Goal: Task Accomplishment & Management: Manage account settings

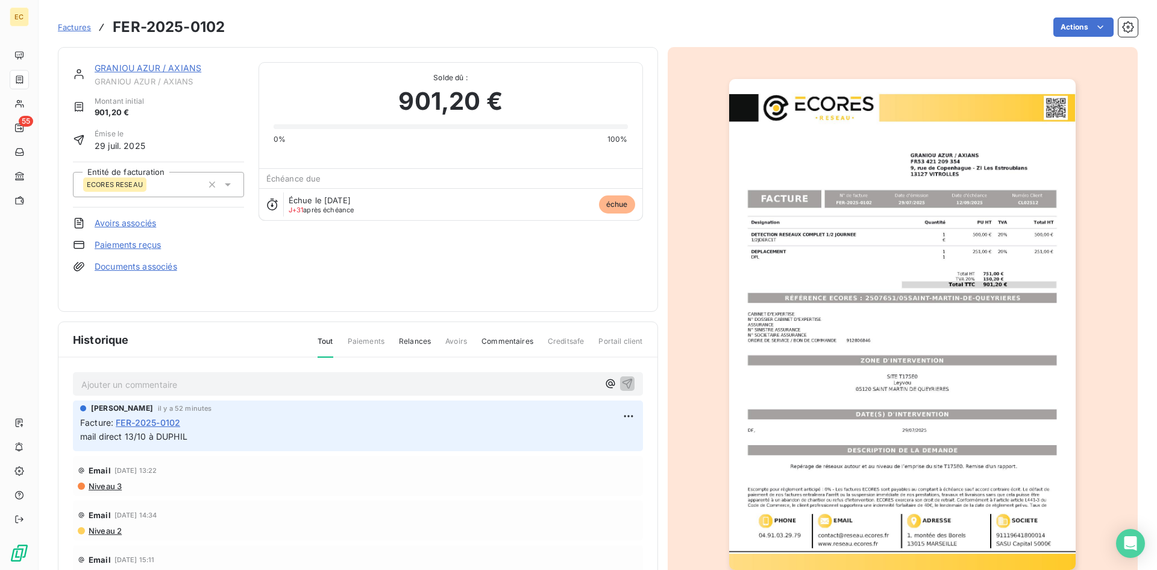
click at [75, 23] on span "Factures" at bounding box center [74, 27] width 33 height 10
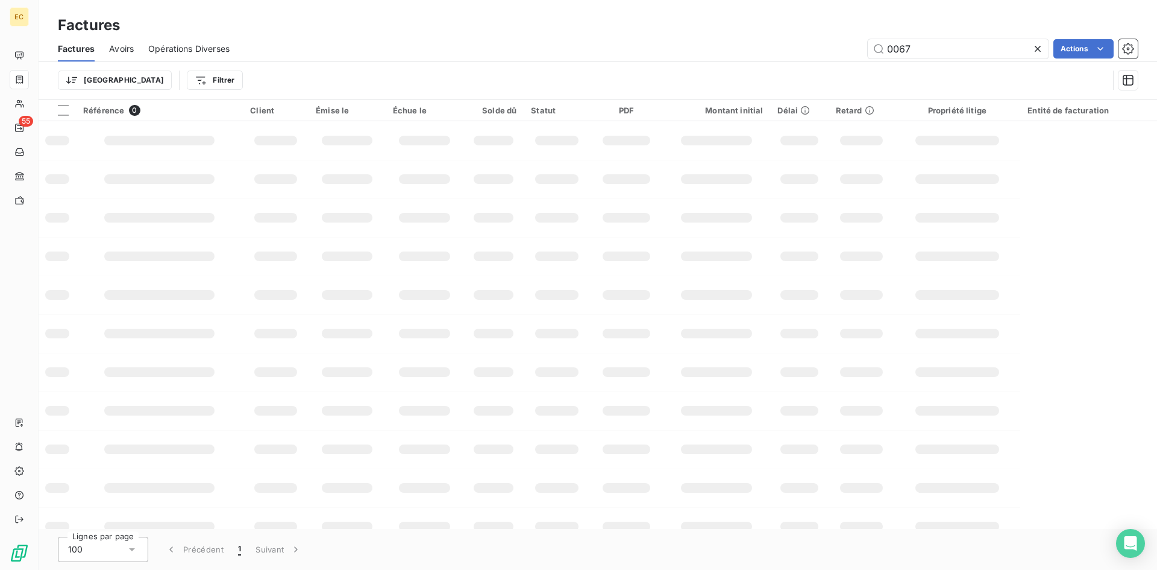
drag, startPoint x: 926, startPoint y: 49, endPoint x: 838, endPoint y: 58, distance: 88.4
click at [838, 58] on div "0067 Actions" at bounding box center [691, 48] width 894 height 19
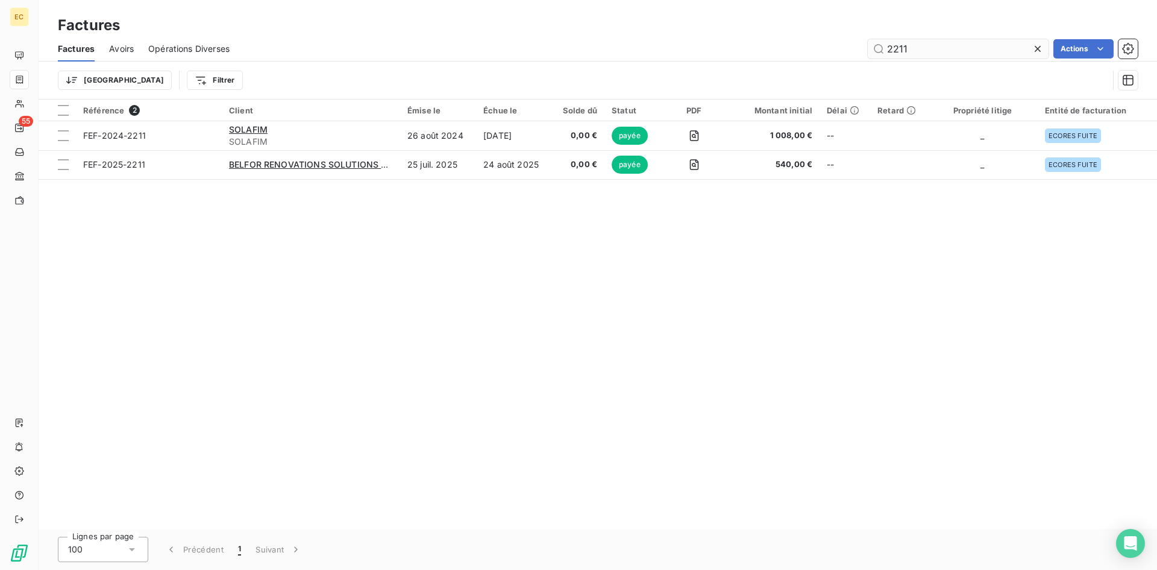
click at [886, 46] on input "2211" at bounding box center [958, 48] width 181 height 19
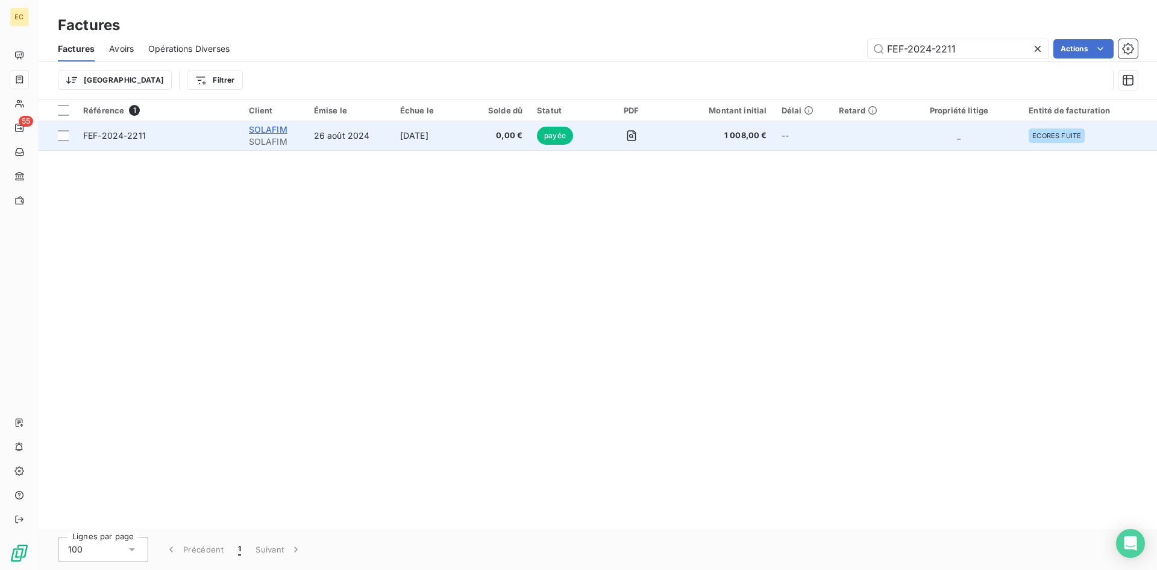
type input "FEF-2024-2211"
click at [280, 128] on span "SOLAFIM" at bounding box center [268, 129] width 39 height 10
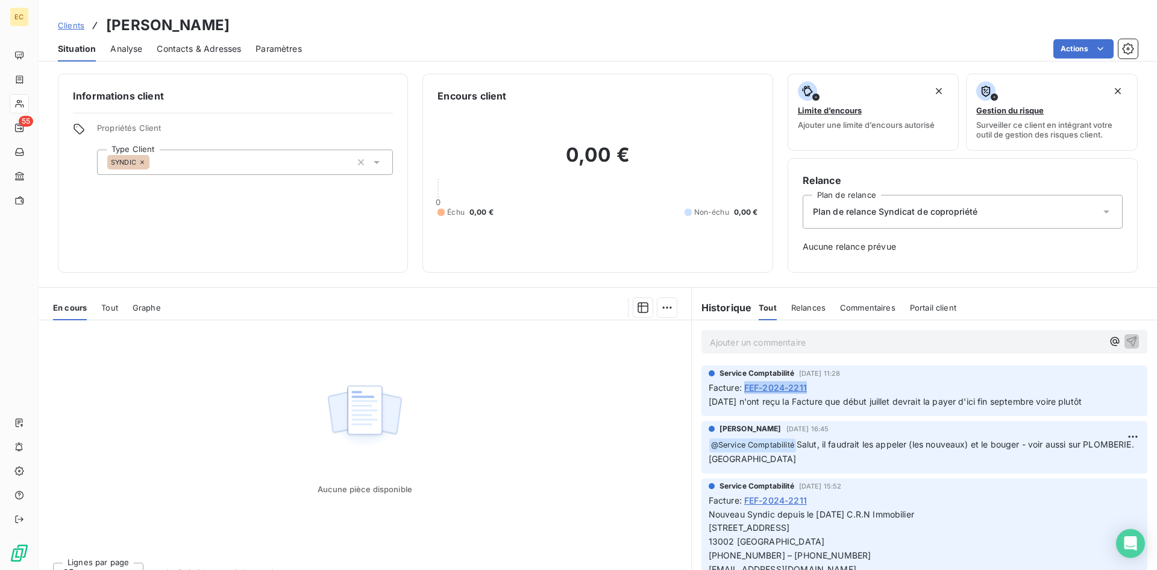
drag, startPoint x: 807, startPoint y: 385, endPoint x: 740, endPoint y: 383, distance: 66.9
click at [740, 383] on div "Facture : FEF-2024-2211" at bounding box center [925, 387] width 432 height 13
copy span "FEF-2024-2211"
click at [205, 51] on span "Contacts & Adresses" at bounding box center [199, 49] width 84 height 12
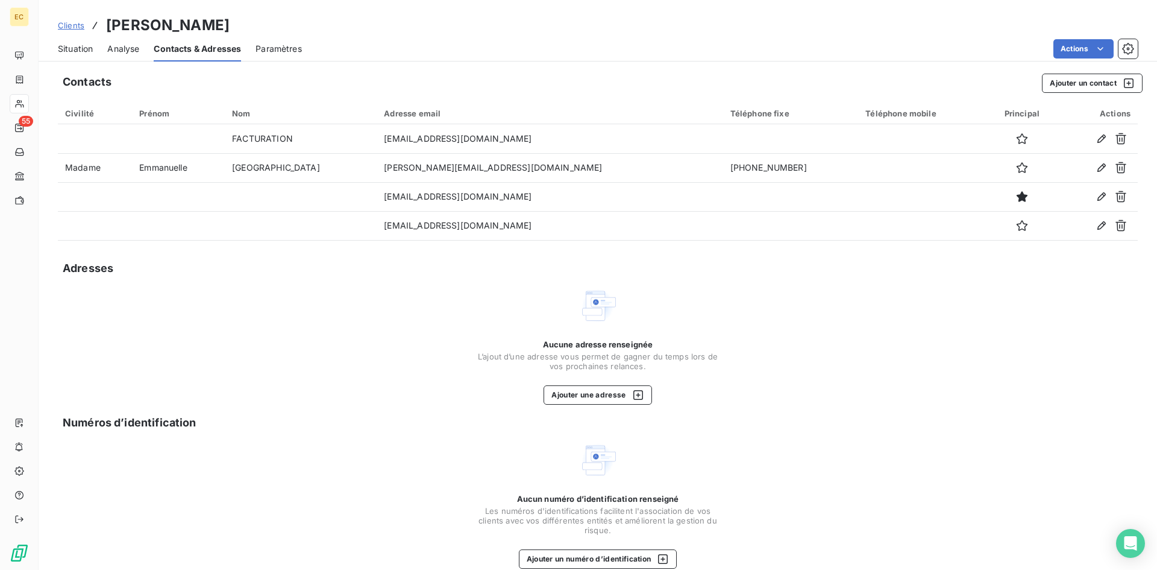
click at [128, 50] on span "Analyse" at bounding box center [123, 49] width 32 height 12
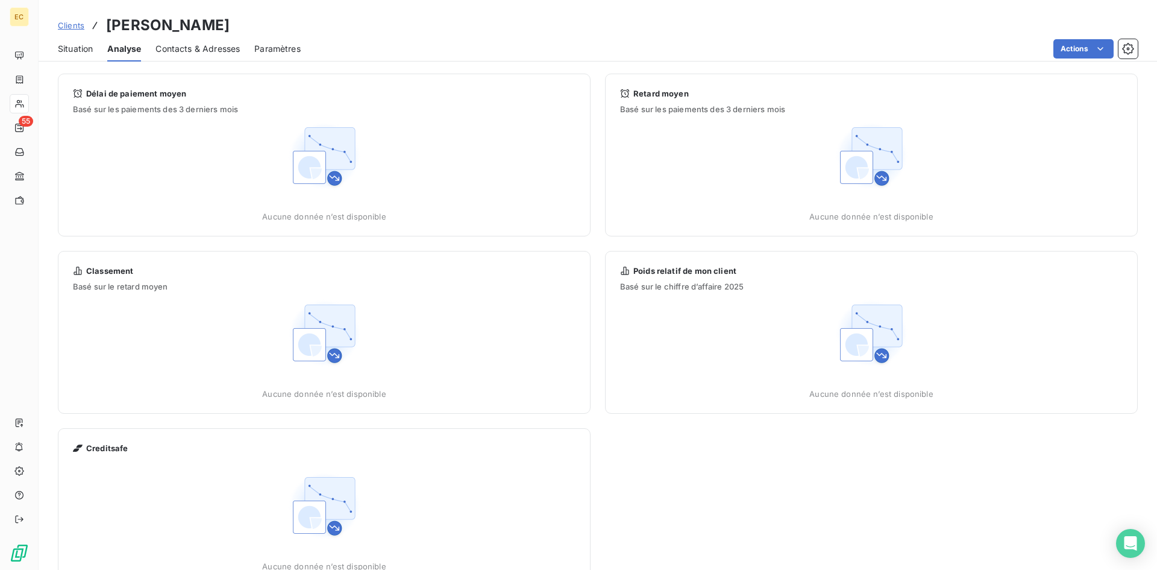
click at [74, 51] on span "Situation" at bounding box center [75, 49] width 35 height 12
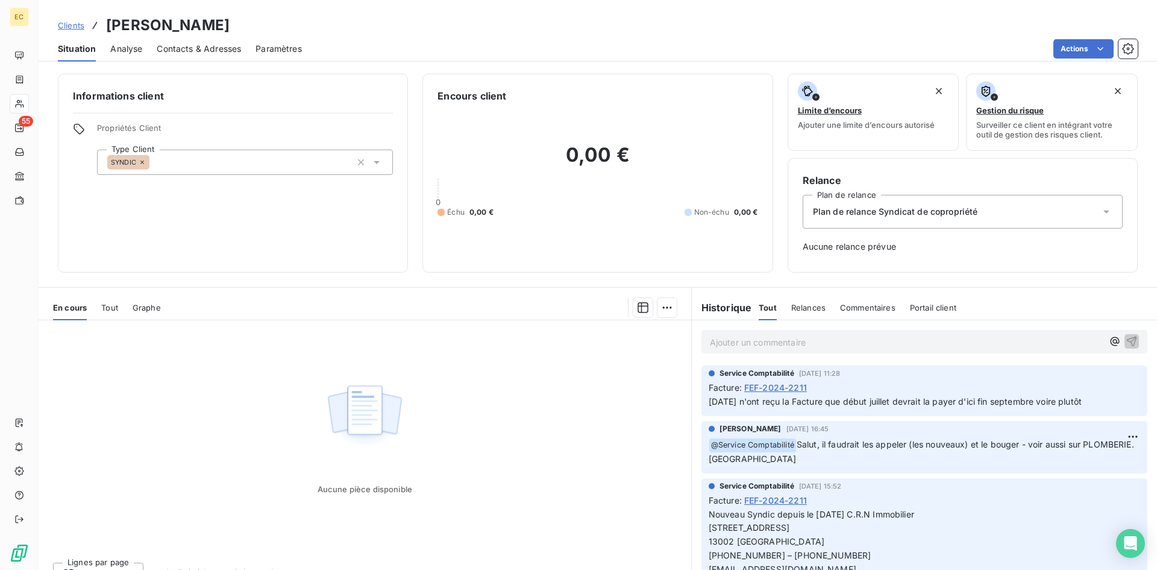
click at [766, 388] on span "FEF-2024-2211" at bounding box center [775, 387] width 63 height 13
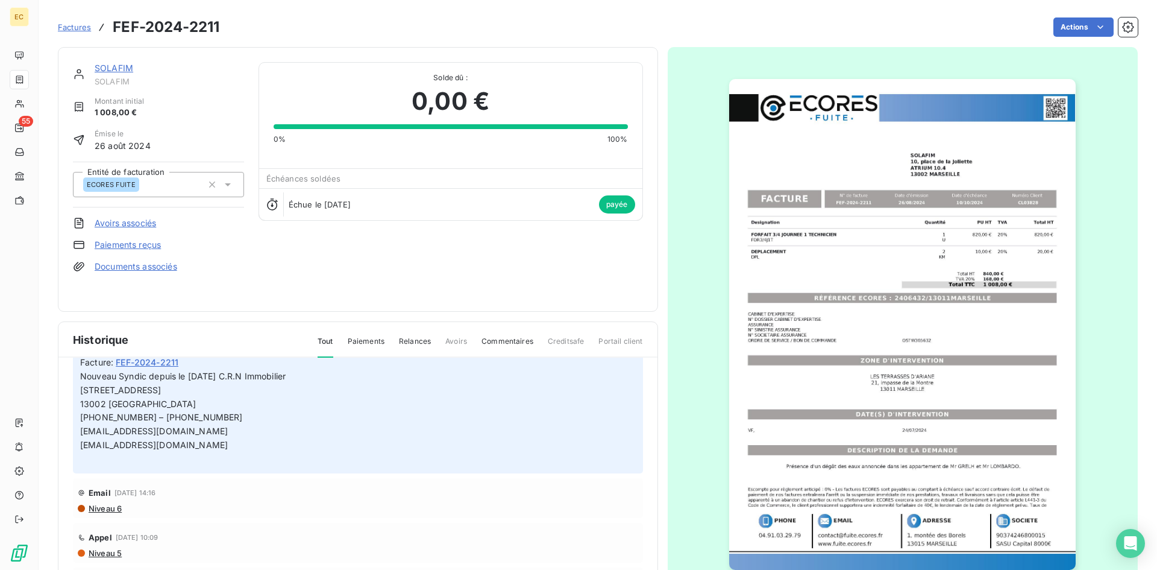
scroll to position [121, 0]
click at [140, 244] on link "Paiements reçus" at bounding box center [128, 245] width 66 height 12
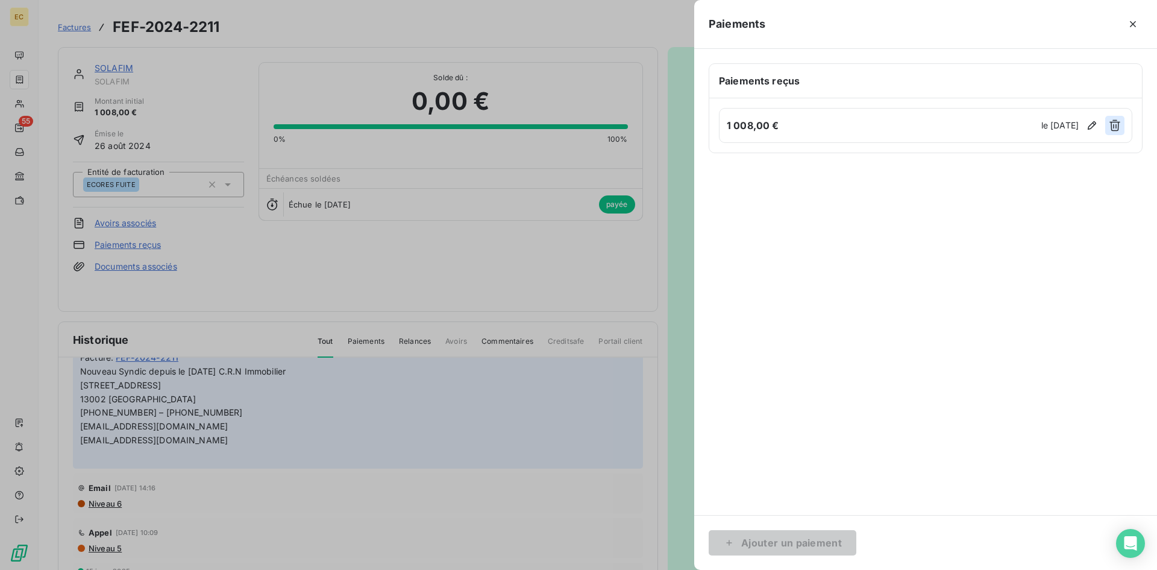
click at [1115, 125] on icon "button" at bounding box center [1115, 125] width 12 height 12
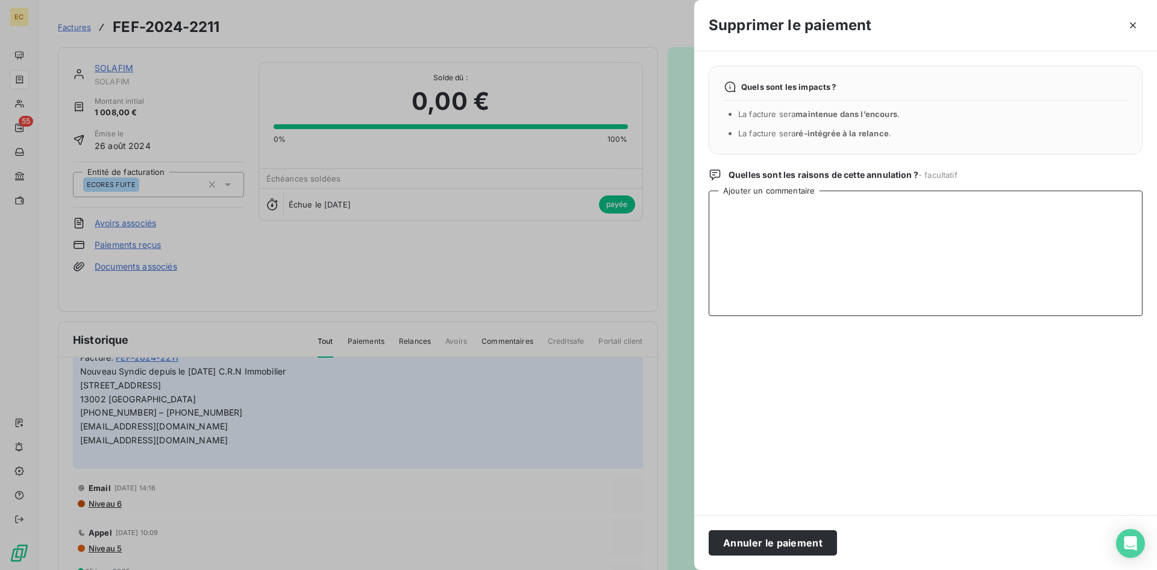
click at [755, 216] on textarea "Ajouter un commentaire" at bounding box center [926, 252] width 434 height 125
type textarea "NON REGLEE : NOUVEAU SYNDIC AU [DATE] / CRN"
click at [776, 541] on button "Annuler le paiement" at bounding box center [773, 542] width 128 height 25
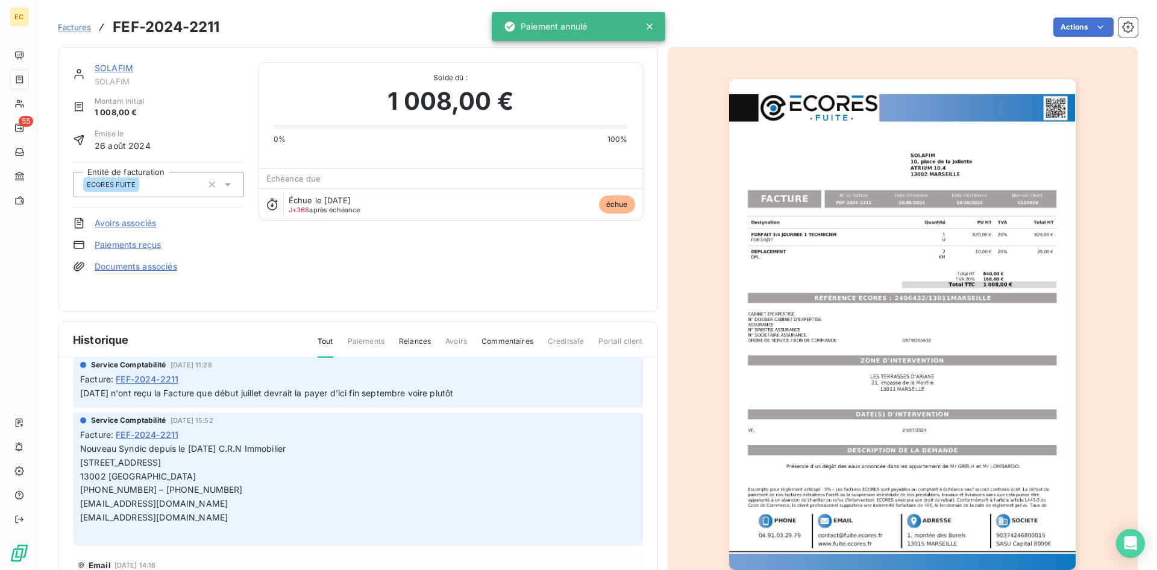
scroll to position [0, 0]
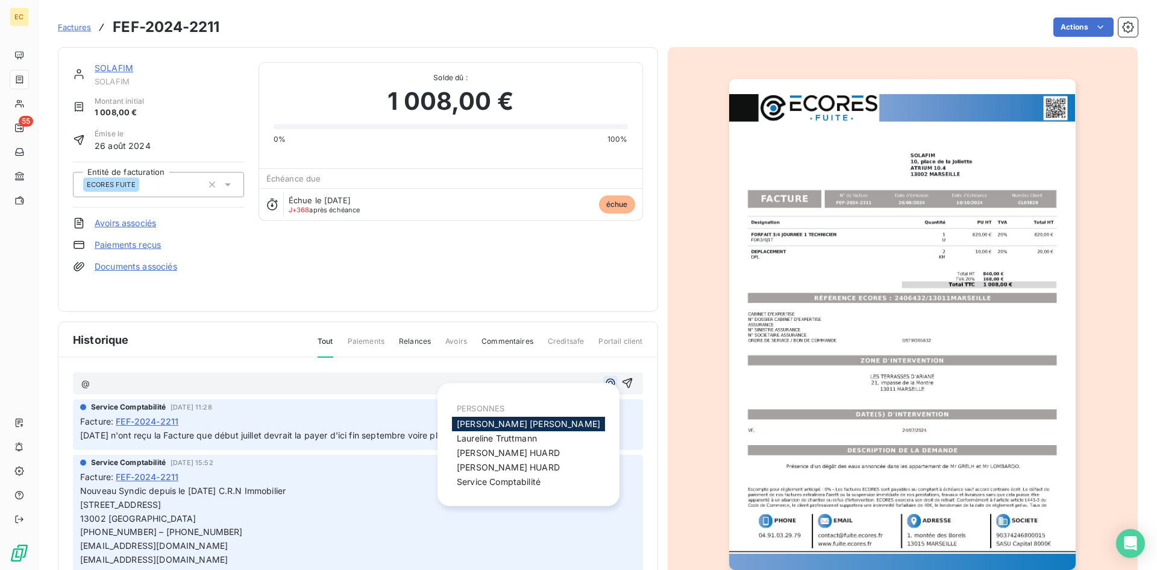
click at [606, 382] on icon "button" at bounding box center [610, 383] width 9 height 9
click at [540, 480] on span "Service Comptabilité" at bounding box center [499, 481] width 84 height 10
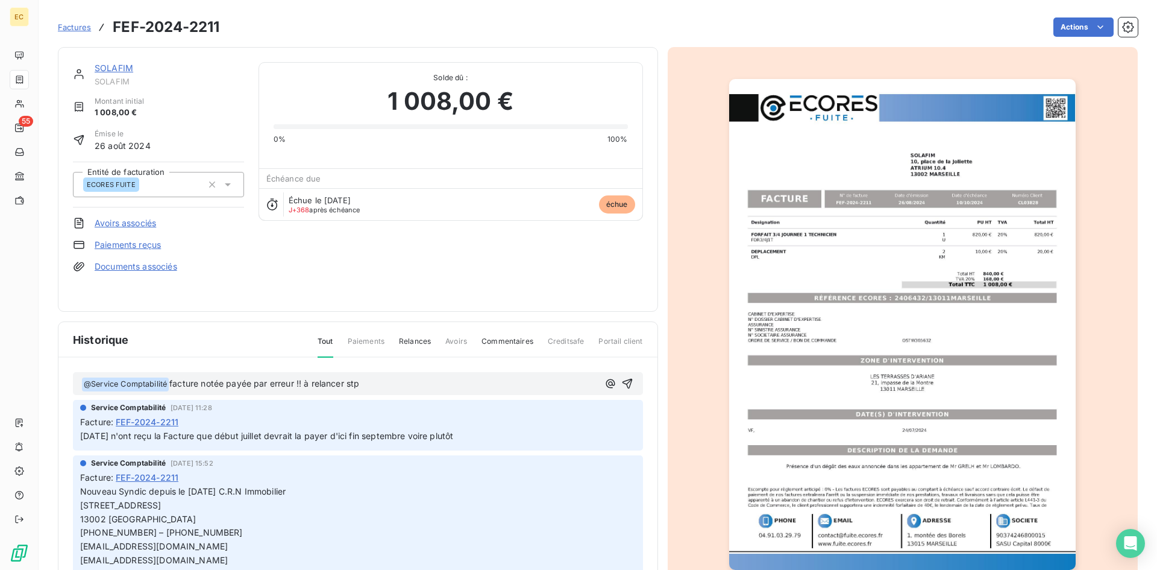
click at [409, 380] on p "﻿ @ Service Comptabilité ﻿ facture notée payée par erreur !! à relancer stp" at bounding box center [339, 384] width 517 height 14
click at [395, 382] on span "facture notée payée par erreur !! à relancer stp 411EF00664" at bounding box center [290, 383] width 243 height 10
click at [419, 385] on p "﻿ @ Service Comptabilité ﻿ facture notée payée par erreur !! à relancer stp 411…" at bounding box center [339, 384] width 517 height 14
click at [621, 381] on icon "button" at bounding box center [627, 383] width 12 height 12
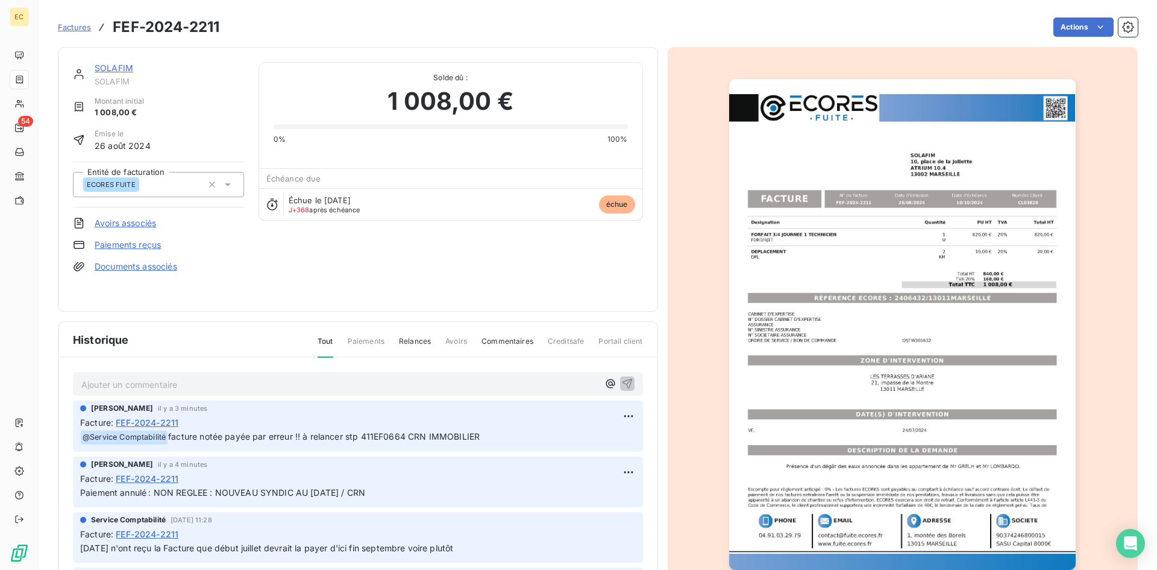
click at [108, 68] on link "SOLAFIM" at bounding box center [114, 68] width 39 height 10
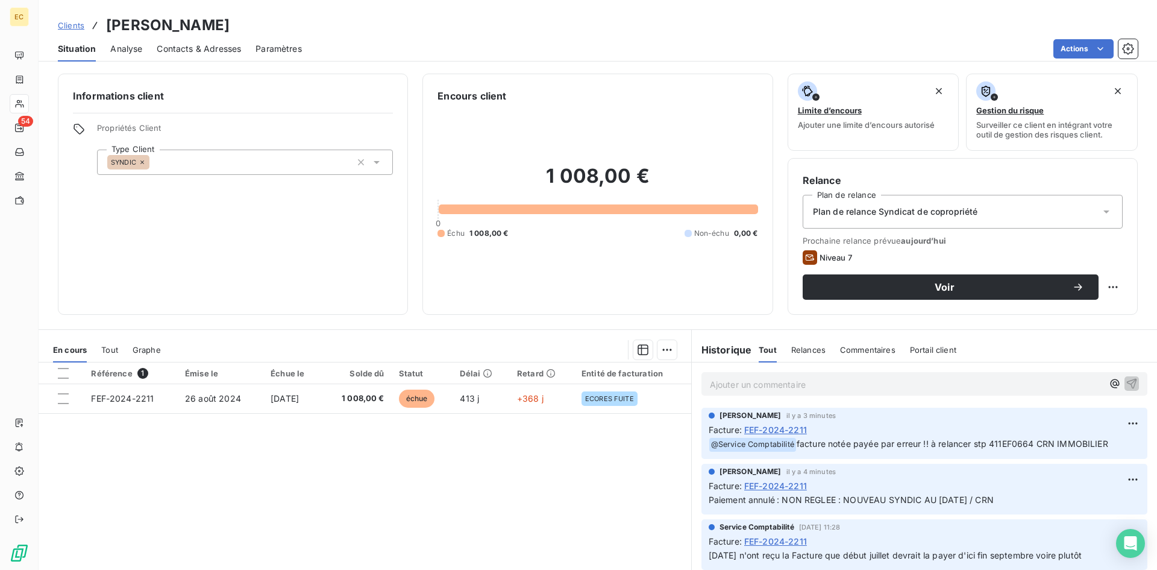
click at [219, 51] on span "Contacts & Adresses" at bounding box center [199, 49] width 84 height 12
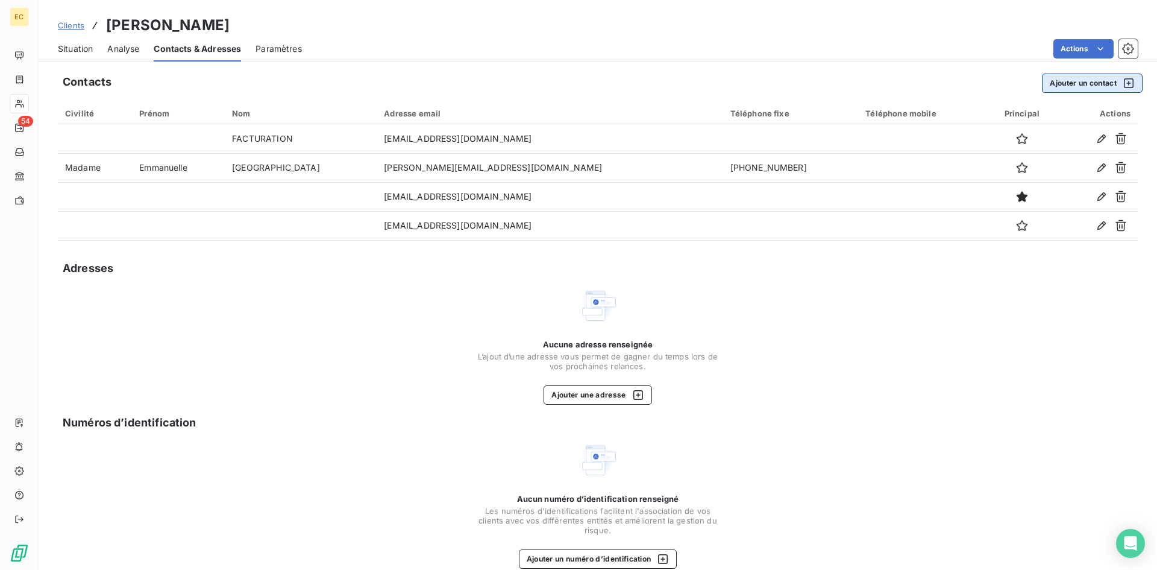
click at [1063, 84] on button "Ajouter un contact" at bounding box center [1092, 83] width 101 height 19
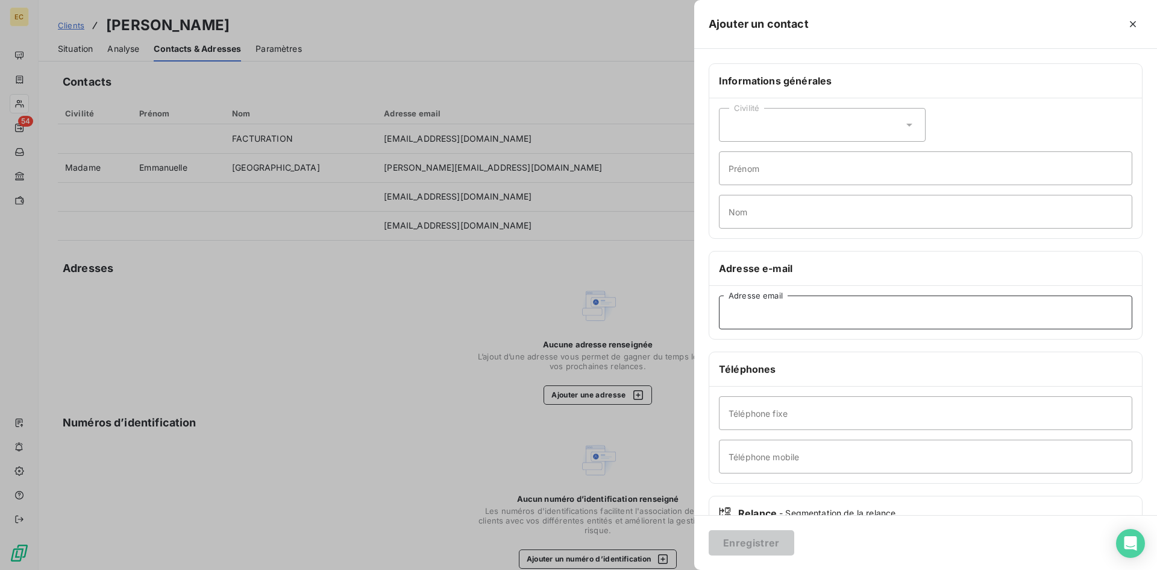
paste input "[EMAIL_ADDRESS][DOMAIN_NAME]"
type input "[EMAIL_ADDRESS][DOMAIN_NAME]"
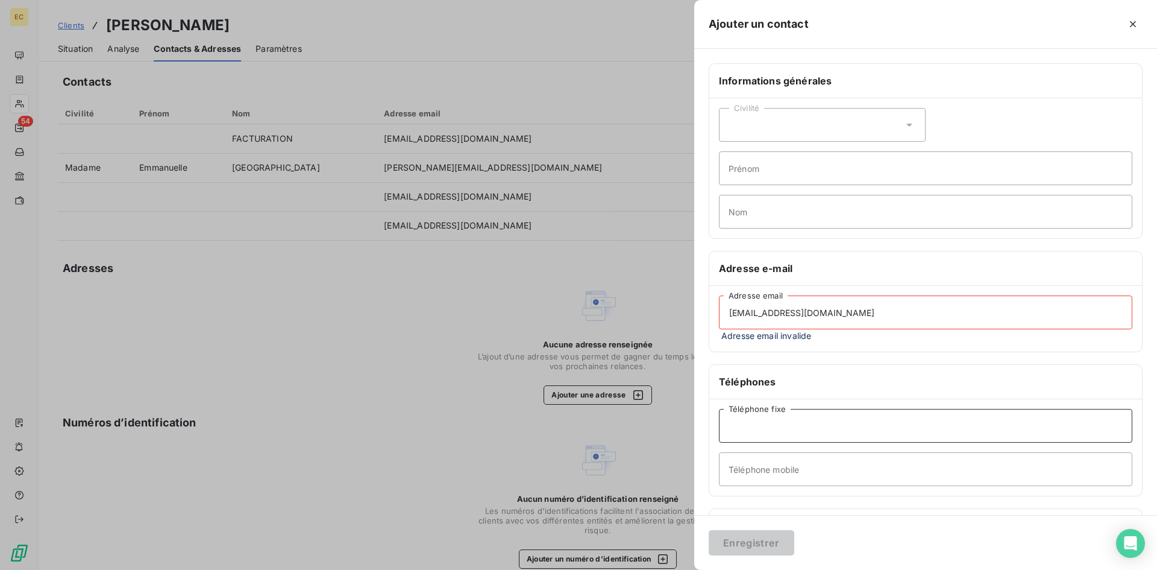
click at [755, 409] on input "Téléphone fixe" at bounding box center [926, 426] width 414 height 34
type input "0491014425"
click at [850, 313] on input "[EMAIL_ADDRESS][DOMAIN_NAME]" at bounding box center [926, 312] width 414 height 34
click at [733, 312] on input "[EMAIL_ADDRESS][DOMAIN_NAME]" at bounding box center [926, 312] width 414 height 34
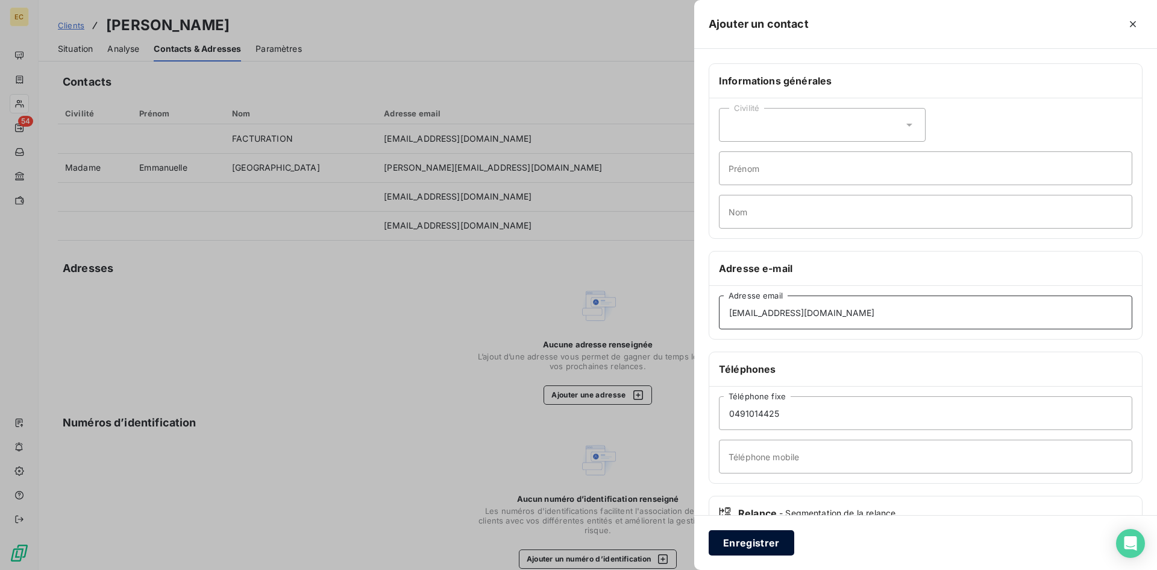
type input "[EMAIL_ADDRESS][DOMAIN_NAME]"
click at [759, 544] on button "Enregistrer" at bounding box center [752, 542] width 86 height 25
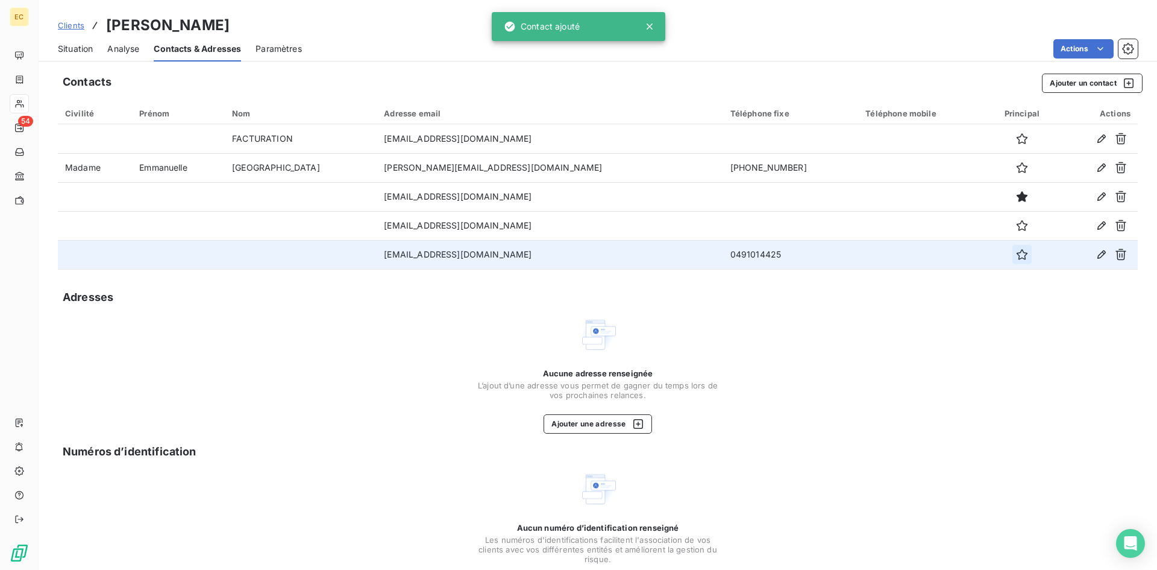
click at [1016, 254] on icon "button" at bounding box center [1022, 254] width 12 height 12
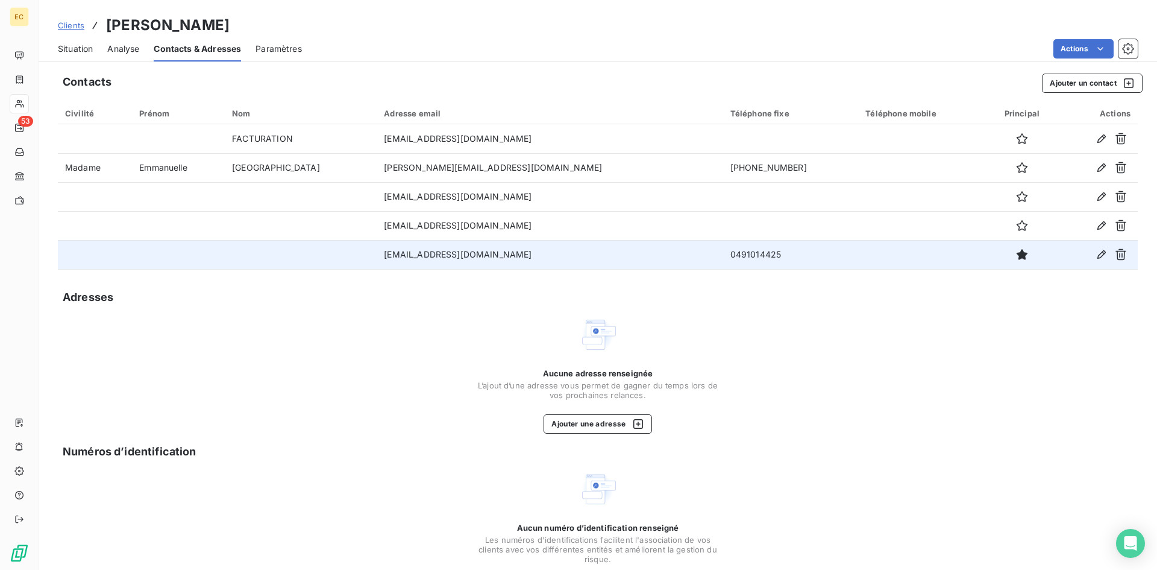
click at [68, 22] on span "Clients" at bounding box center [71, 25] width 27 height 10
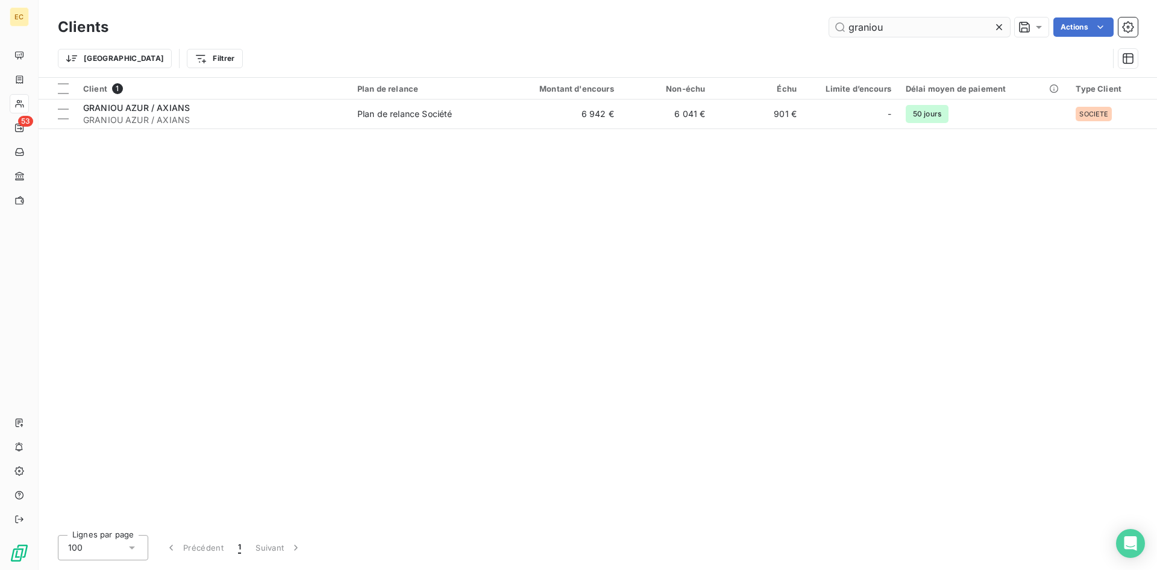
drag, startPoint x: 911, startPoint y: 30, endPoint x: 840, endPoint y: 36, distance: 71.4
click at [840, 36] on input "graniou" at bounding box center [919, 26] width 181 height 19
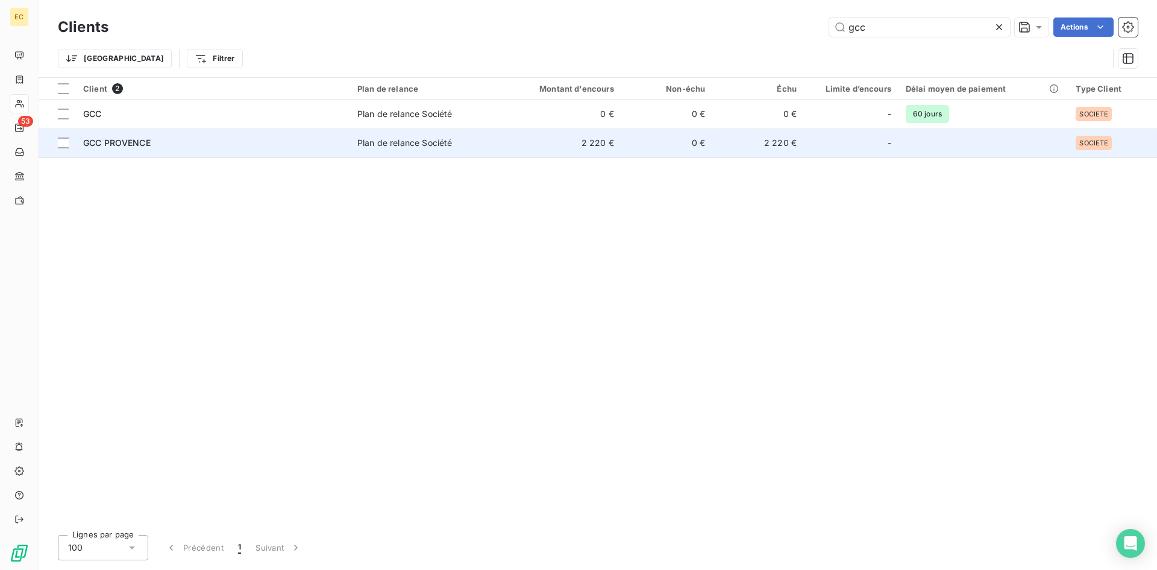
type input "gcc"
click at [193, 149] on td "GCC PROVENCE" at bounding box center [213, 142] width 274 height 29
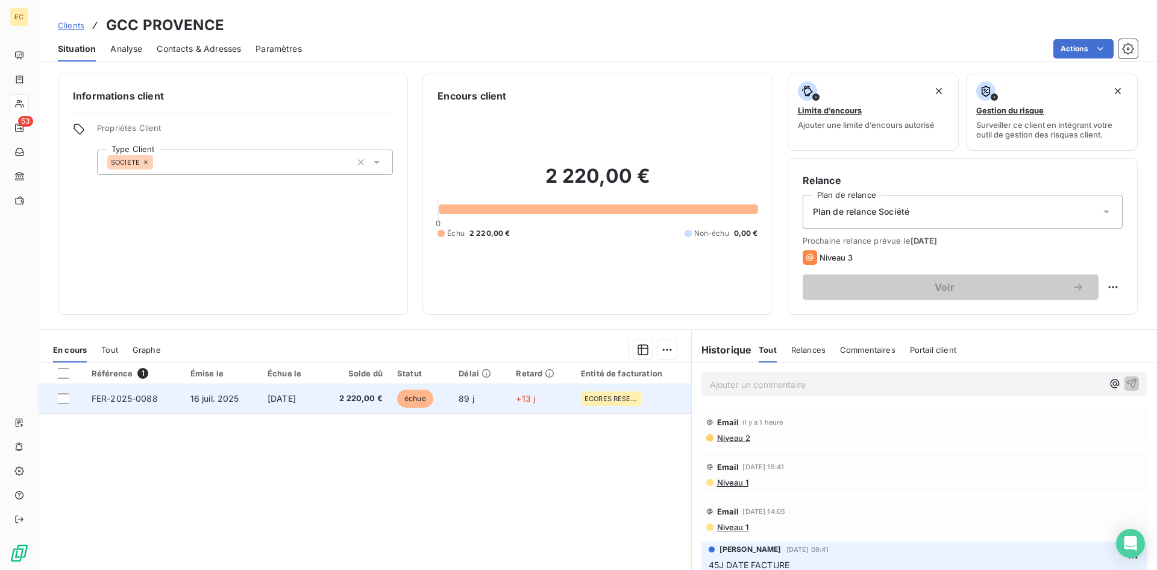
click at [193, 404] on td "16 juil. 2025" at bounding box center [221, 398] width 77 height 29
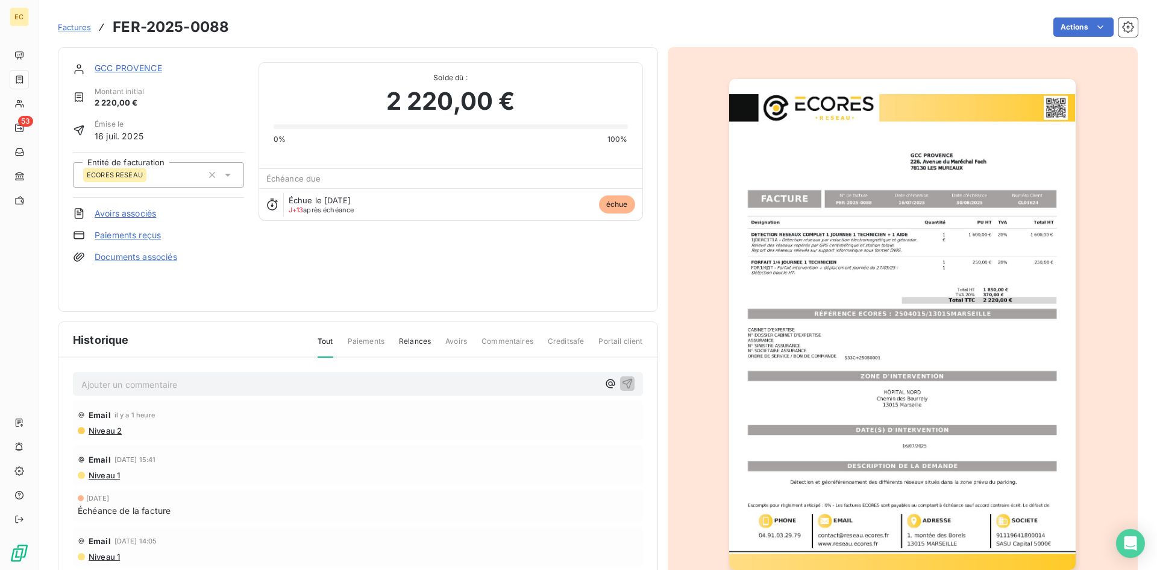
click at [929, 316] on img "button" at bounding box center [902, 324] width 347 height 491
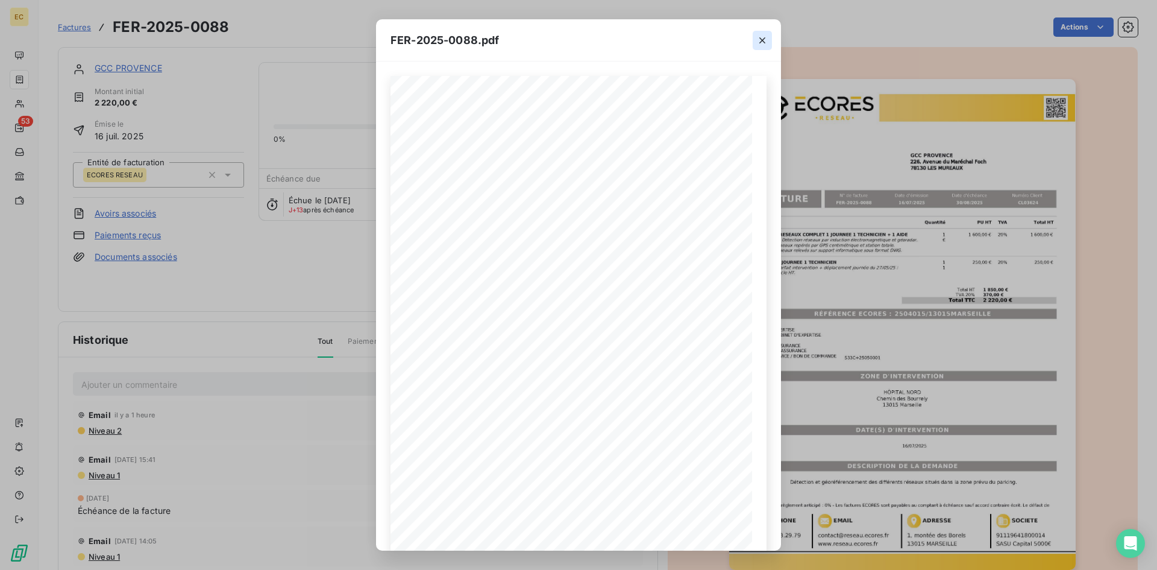
click at [763, 39] on icon "button" at bounding box center [762, 40] width 6 height 6
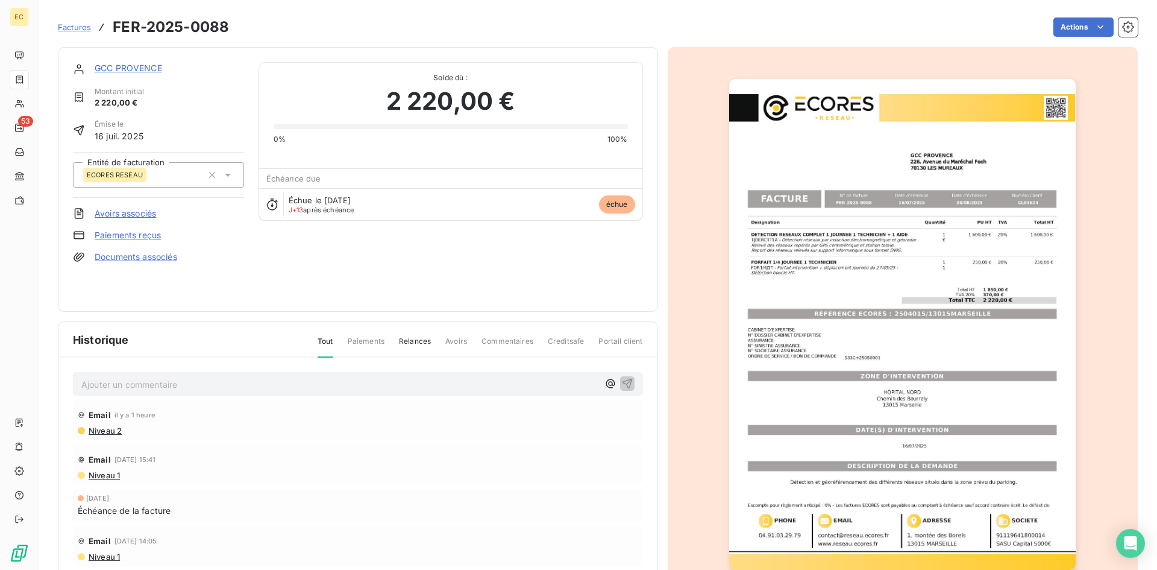
click at [147, 385] on p "Ajouter un commentaire ﻿" at bounding box center [339, 384] width 517 height 15
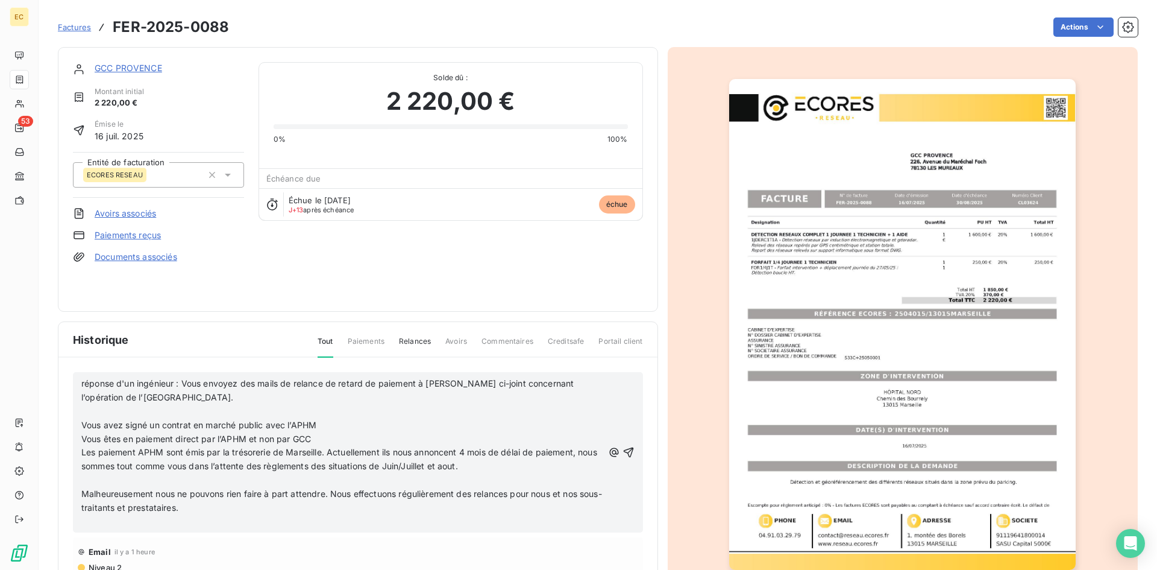
click at [269, 397] on p "réponse d'un ingénieur : Vous envoyez des mails de relance de retard de paiemen…" at bounding box center [342, 391] width 522 height 28
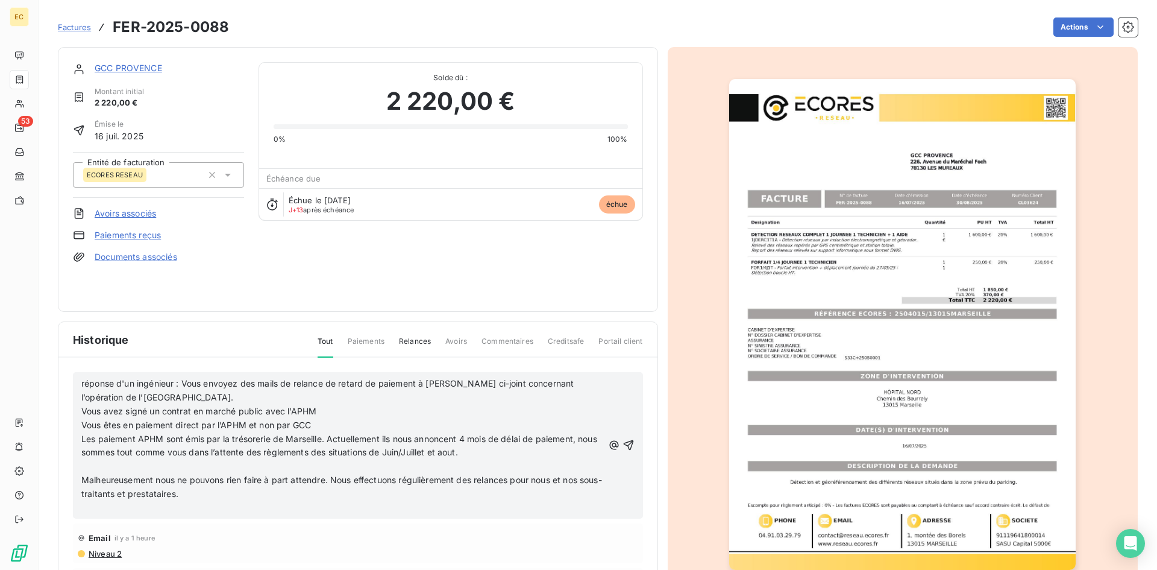
click at [142, 467] on p "﻿" at bounding box center [342, 466] width 522 height 14
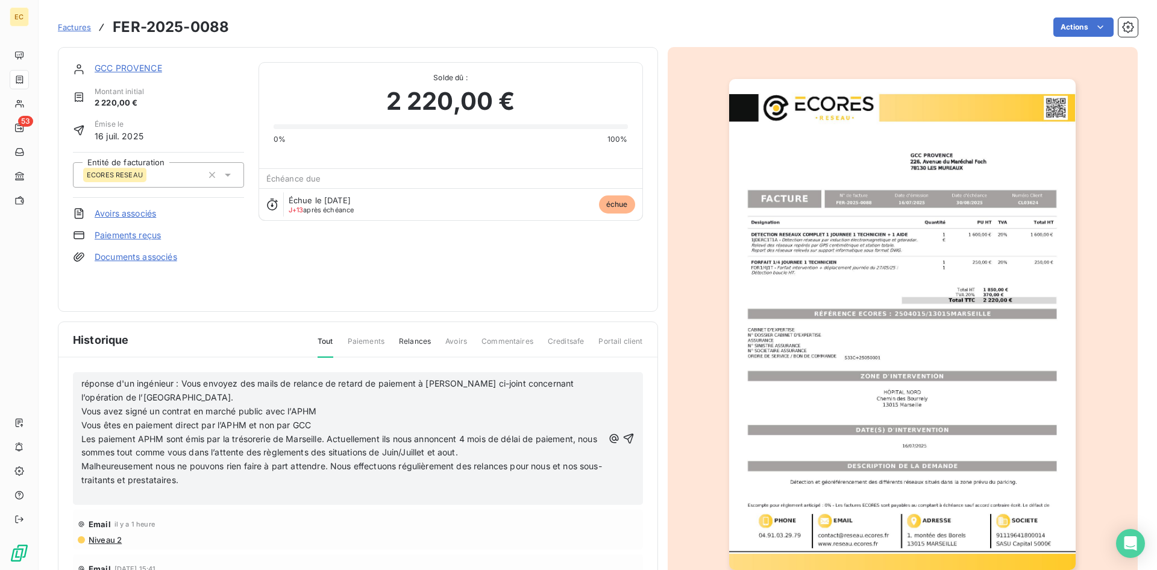
click at [239, 483] on p "Malheureusement nous ne pouvons rien faire à part attendre. Nous effectuons rég…" at bounding box center [342, 473] width 522 height 28
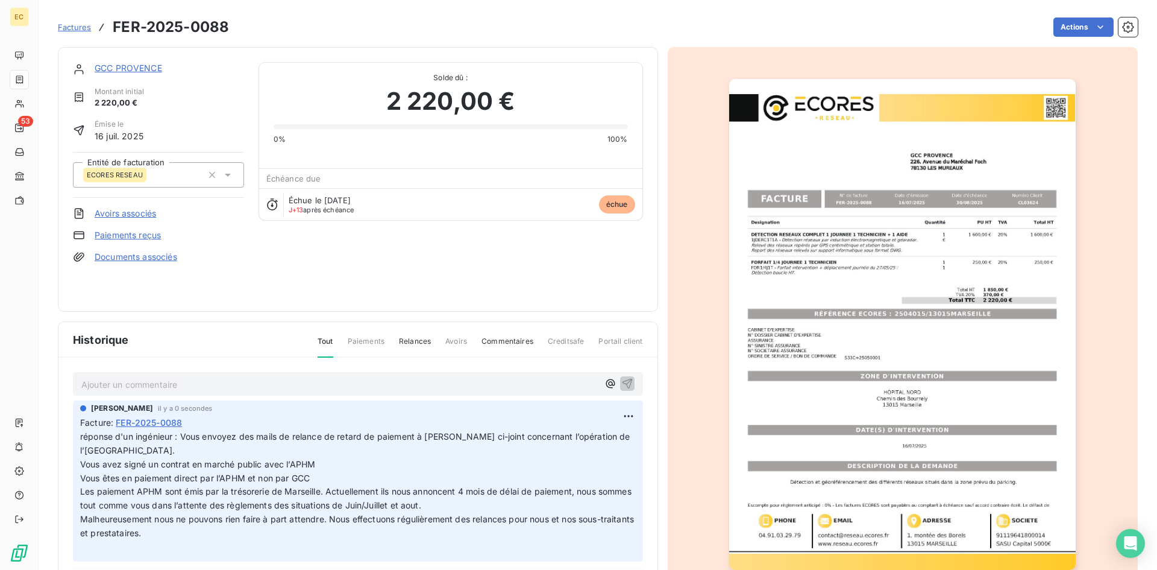
drag, startPoint x: 187, startPoint y: 371, endPoint x: 186, endPoint y: 378, distance: 7.5
click at [186, 376] on div "Ajouter un commentaire ﻿ [PERSON_NAME] il y a 0 secondes Facture : FER-2025-008…" at bounding box center [357, 496] width 599 height 279
click at [182, 388] on p "Ajouter un commentaire ﻿" at bounding box center [339, 384] width 517 height 15
click at [622, 380] on icon "button" at bounding box center [627, 383] width 10 height 10
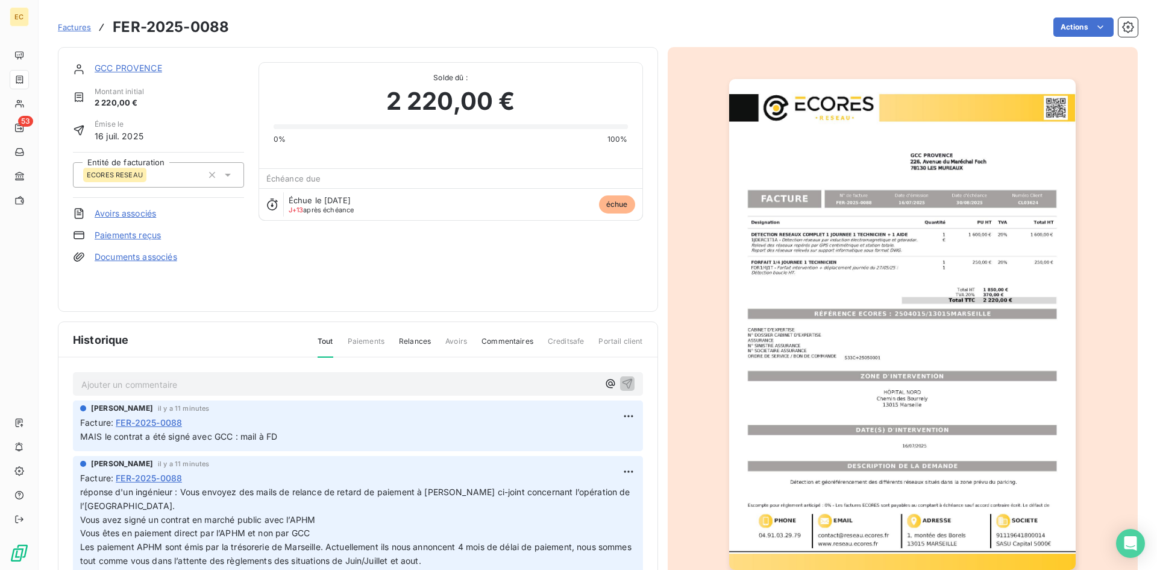
click at [73, 28] on span "Factures" at bounding box center [74, 27] width 33 height 10
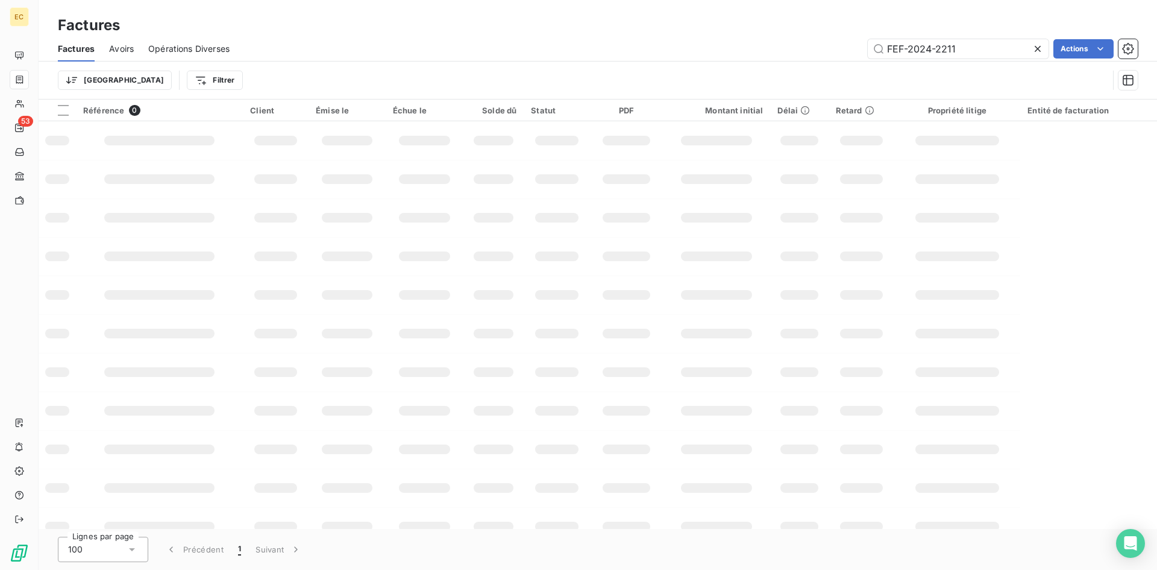
drag, startPoint x: 1010, startPoint y: 42, endPoint x: 864, endPoint y: 40, distance: 146.5
click at [864, 40] on div "FEF-2024-2211 Actions" at bounding box center [691, 48] width 894 height 19
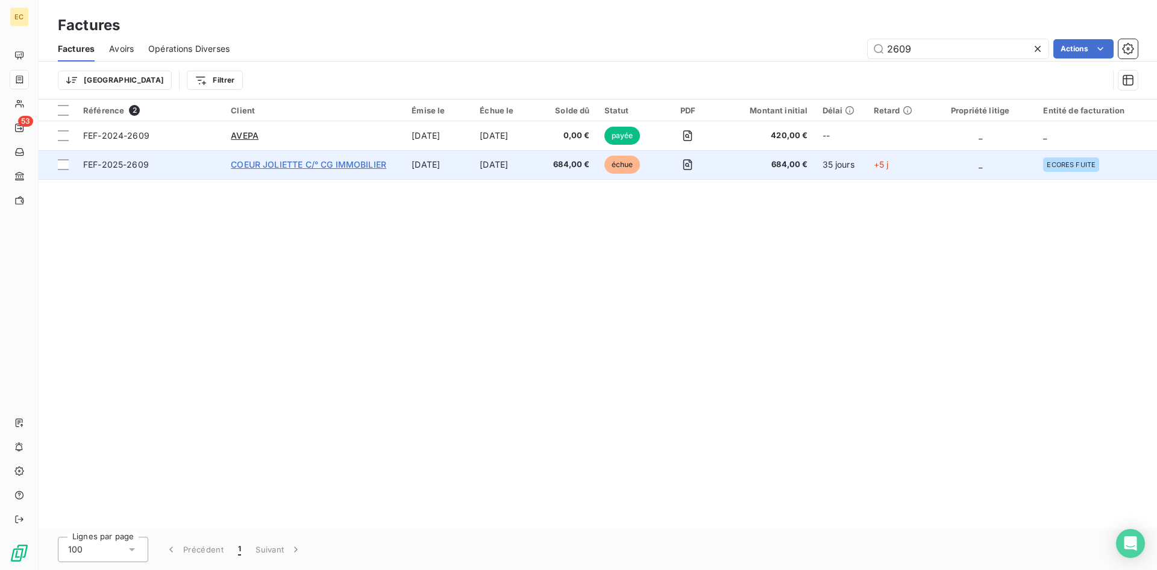
type input "2609"
click at [288, 162] on span "COEUR JOLIETTE C/° CG IMMOBILIER" at bounding box center [309, 164] width 156 height 10
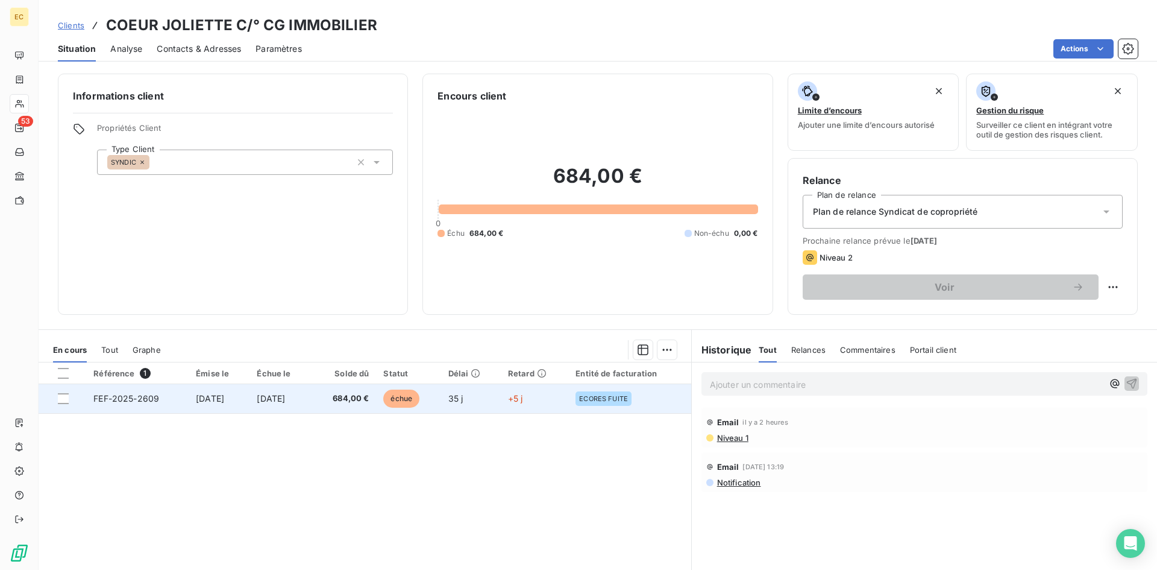
click at [250, 400] on td "[DATE]" at bounding box center [219, 398] width 61 height 29
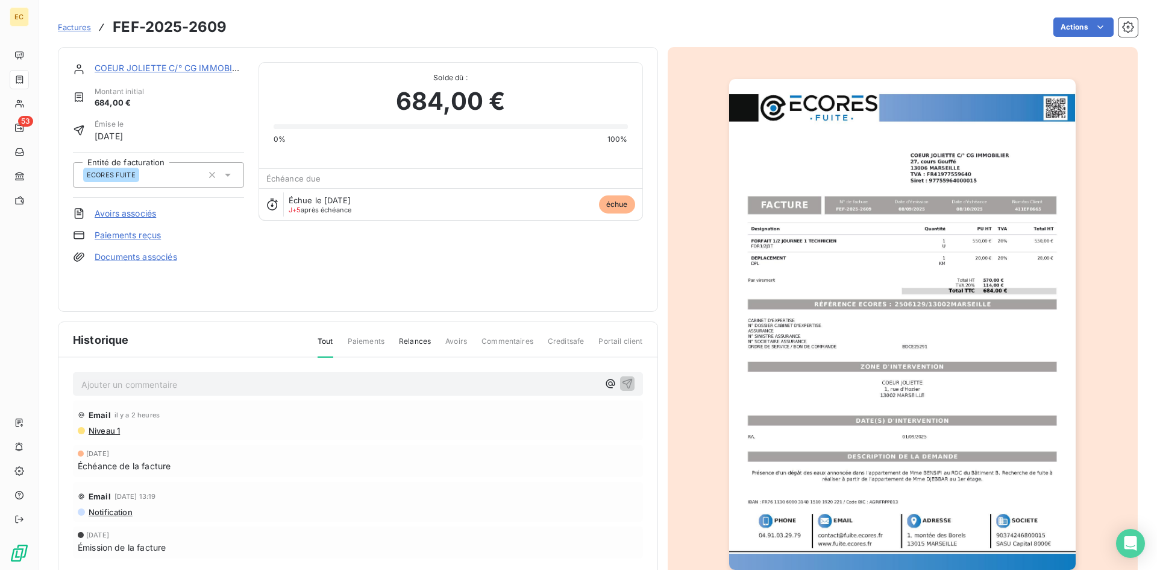
click at [79, 28] on span "Factures" at bounding box center [74, 27] width 33 height 10
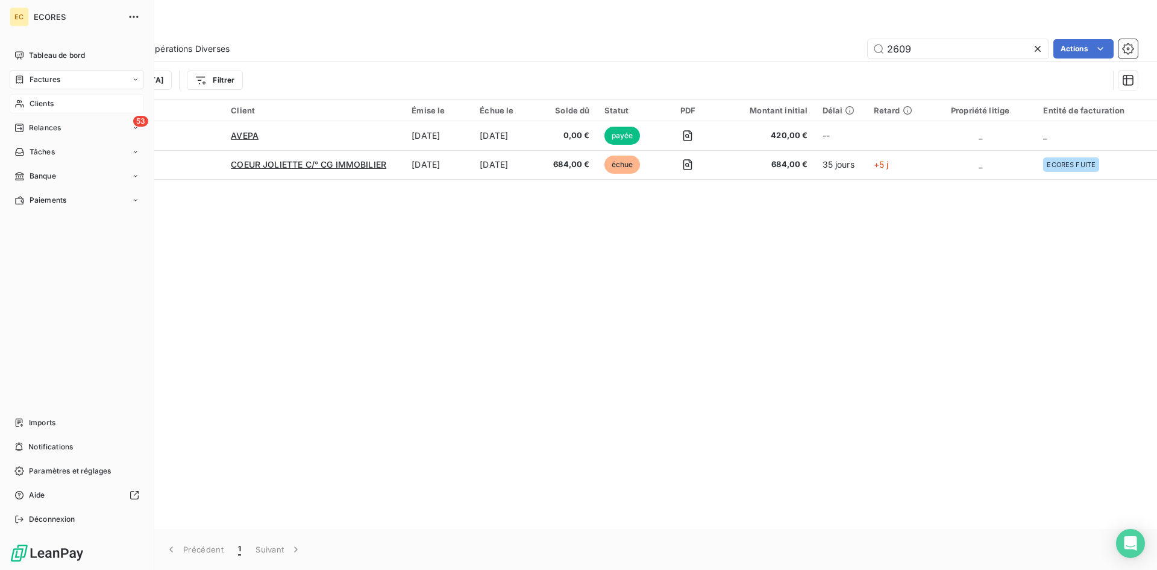
drag, startPoint x: 39, startPoint y: 102, endPoint x: 61, endPoint y: 102, distance: 22.3
click at [39, 102] on span "Clients" at bounding box center [42, 103] width 24 height 11
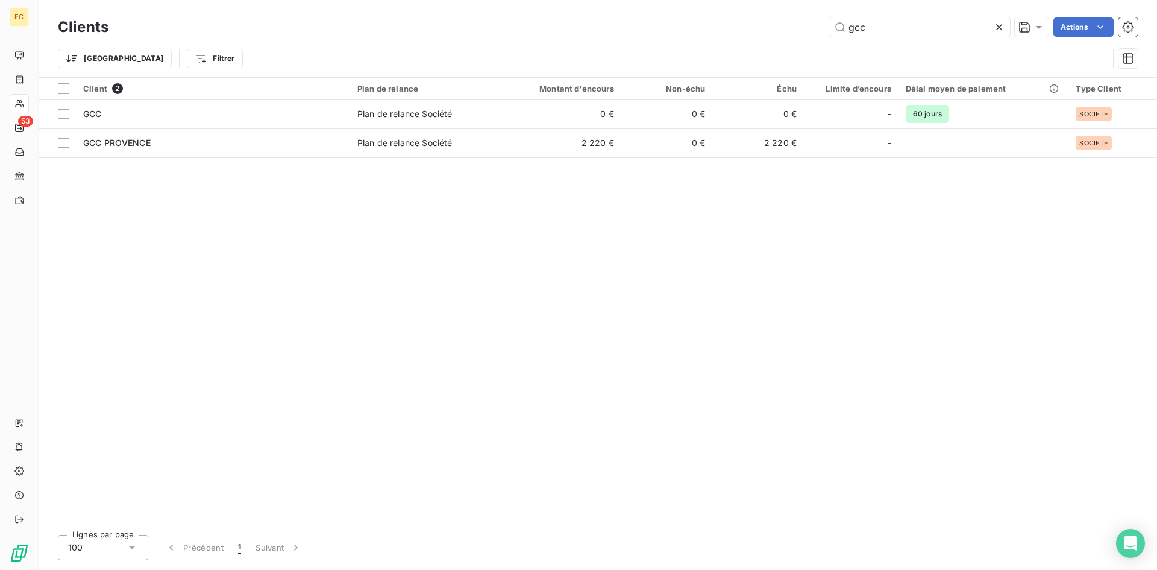
drag, startPoint x: 870, startPoint y: 29, endPoint x: 809, endPoint y: 26, distance: 61.0
click at [809, 26] on div "gcc Actions" at bounding box center [630, 26] width 1015 height 19
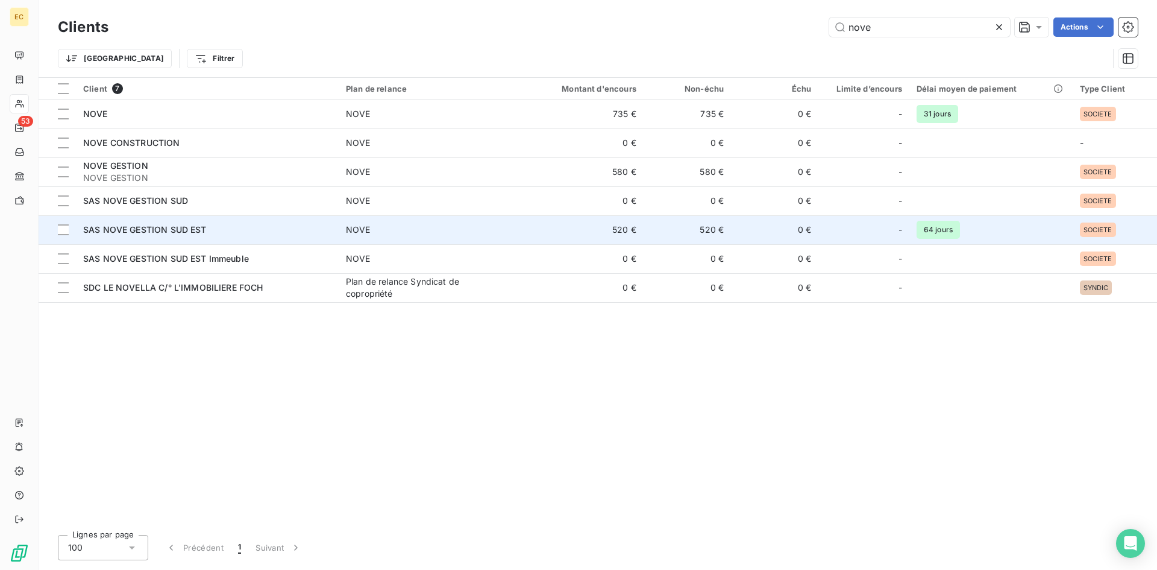
type input "nove"
click at [157, 232] on span "SAS NOVE GESTION SUD EST" at bounding box center [145, 229] width 124 height 10
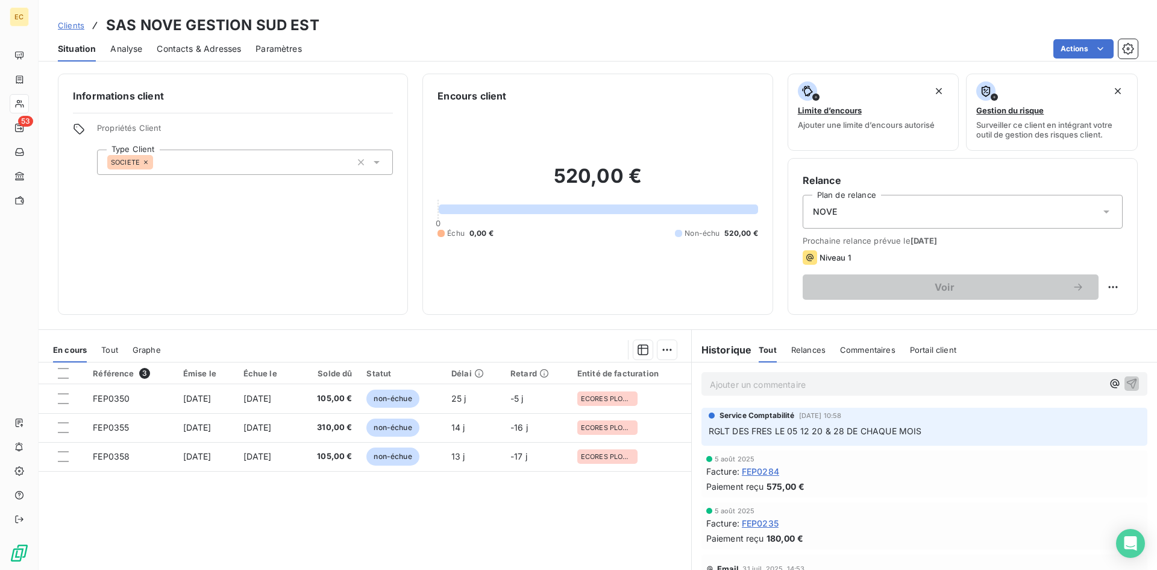
click at [878, 347] on span "Commentaires" at bounding box center [867, 350] width 55 height 10
